Goal: Check status: Check status

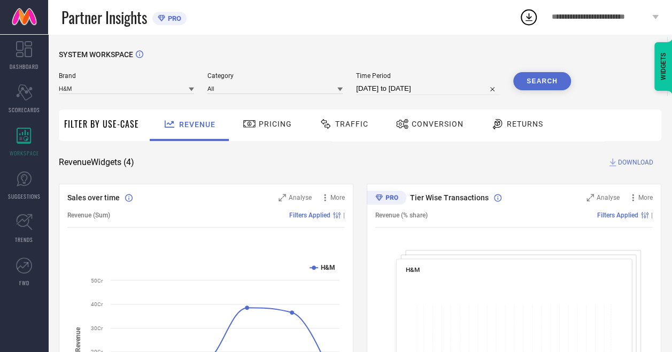
select select "7"
select select "2025"
select select "8"
select select "2025"
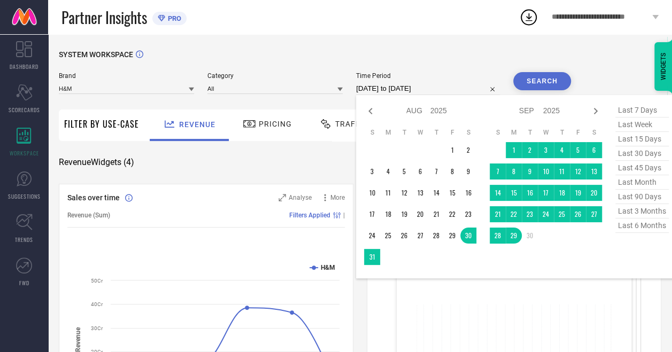
click at [381, 86] on input "30-08-2025 to 29-09-2025" at bounding box center [428, 88] width 144 height 13
click at [636, 187] on span "last month" at bounding box center [641, 182] width 53 height 14
type input "01-09-2025 to 29-09-2025"
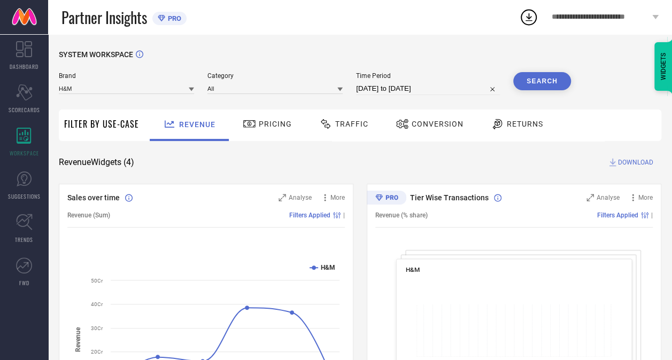
click at [542, 75] on button "Search" at bounding box center [542, 81] width 58 height 18
